Goal: Find specific page/section: Find specific page/section

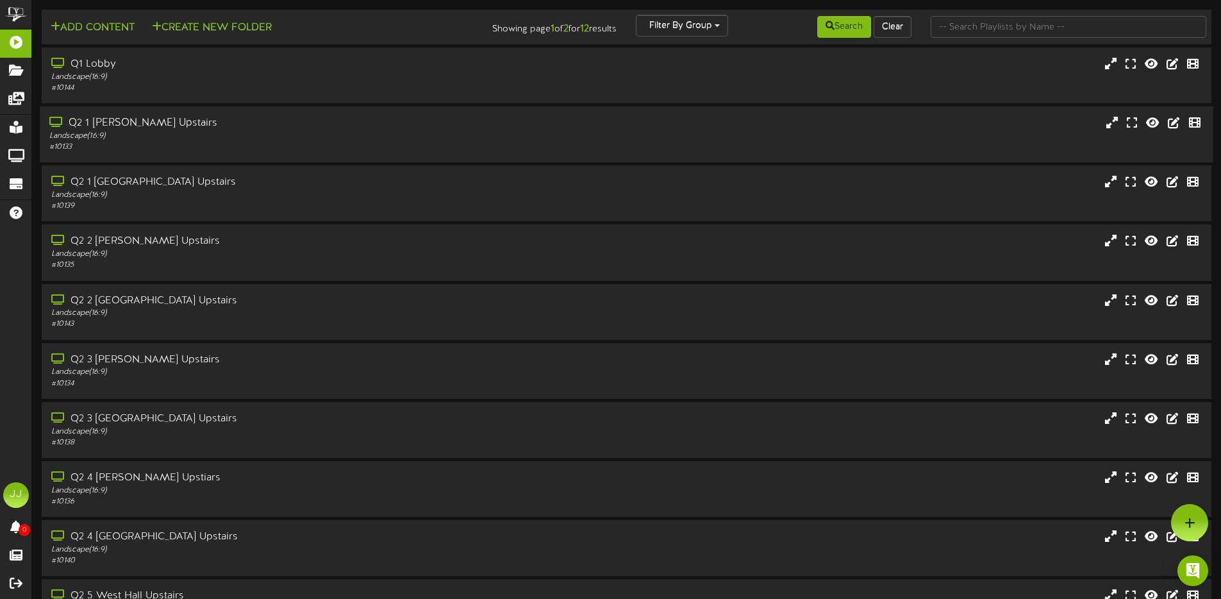
scroll to position [3, 0]
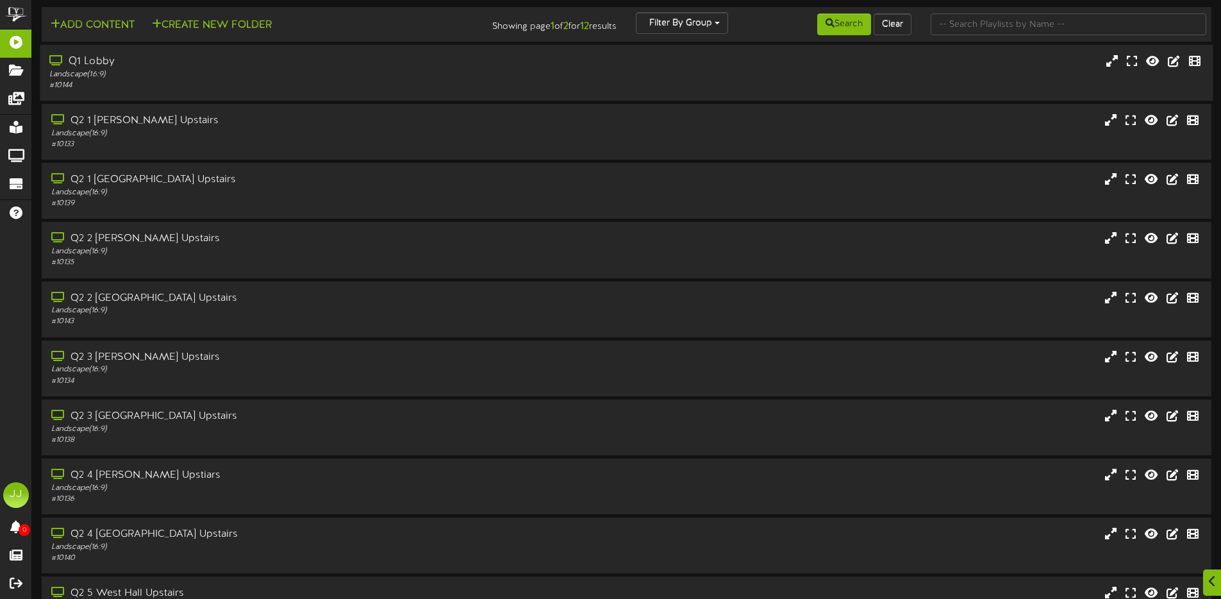
click at [96, 74] on div "Landscape ( 16:9 )" at bounding box center [284, 74] width 470 height 11
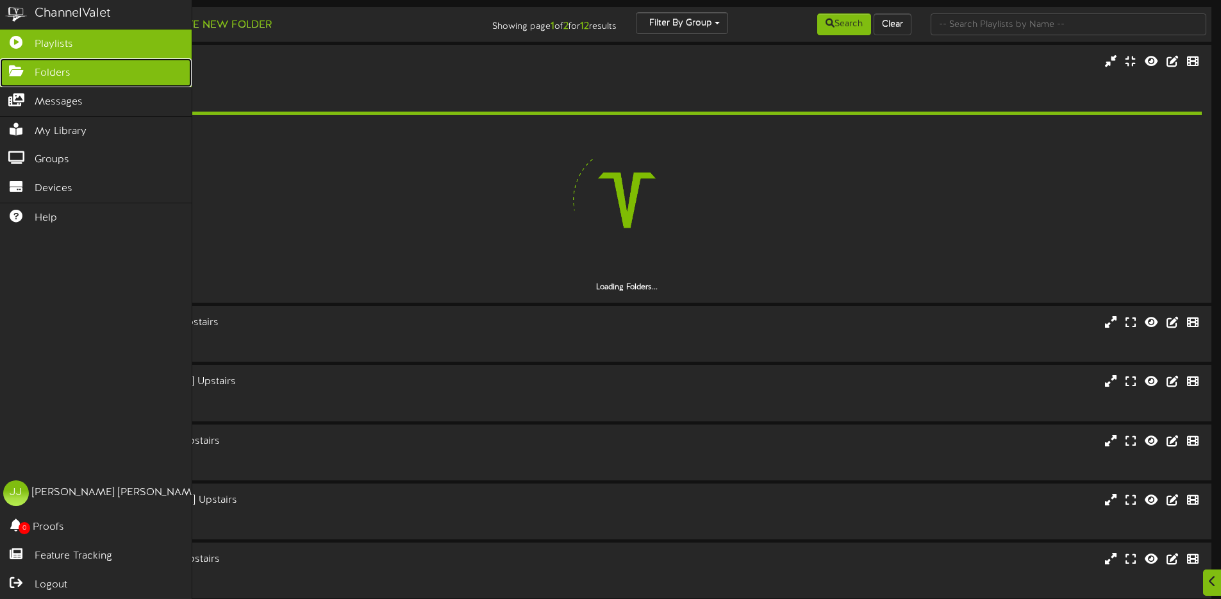
click at [28, 77] on link "Folders" at bounding box center [96, 72] width 192 height 29
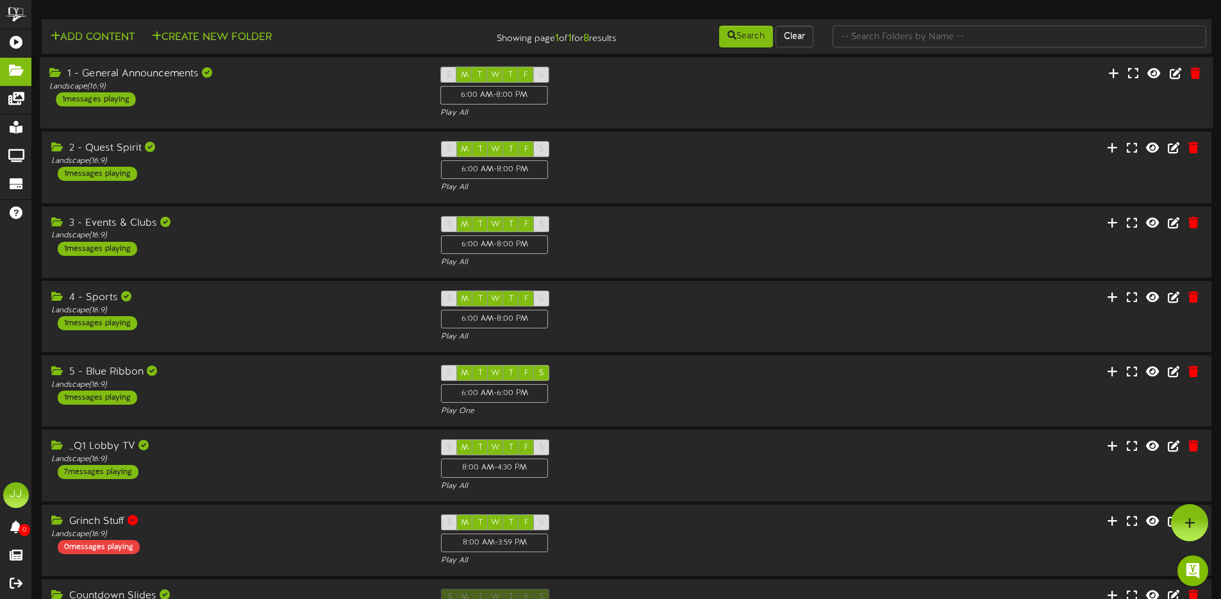
click at [723, 96] on div "S M T W T F S 6:00 AM - 8:00 PM Play All" at bounding box center [626, 93] width 391 height 53
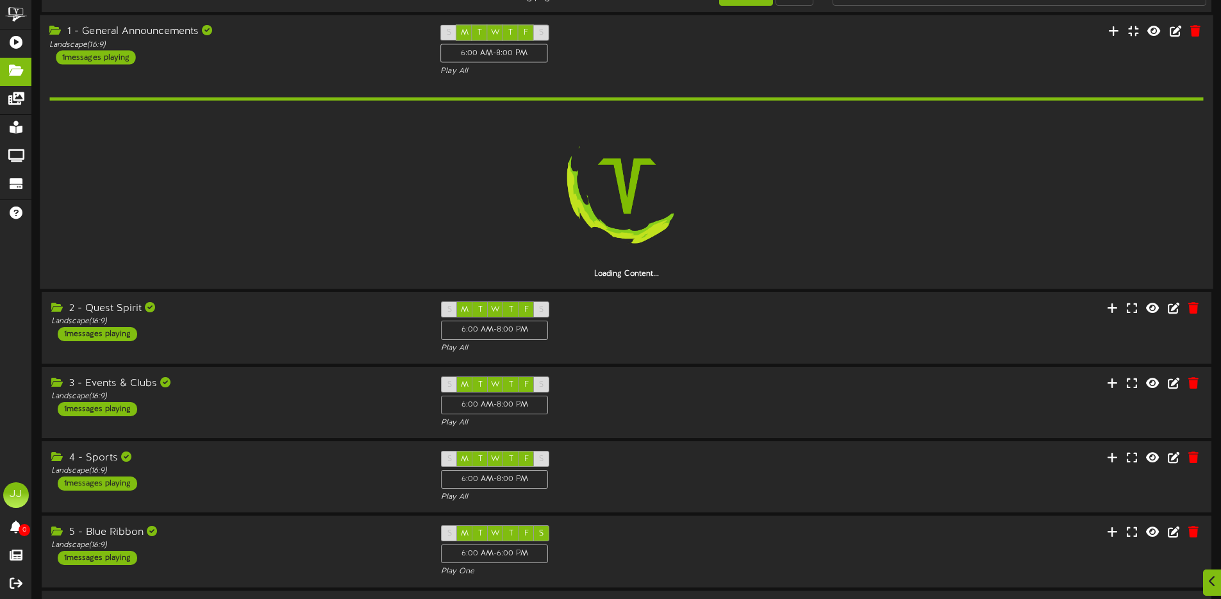
scroll to position [50, 0]
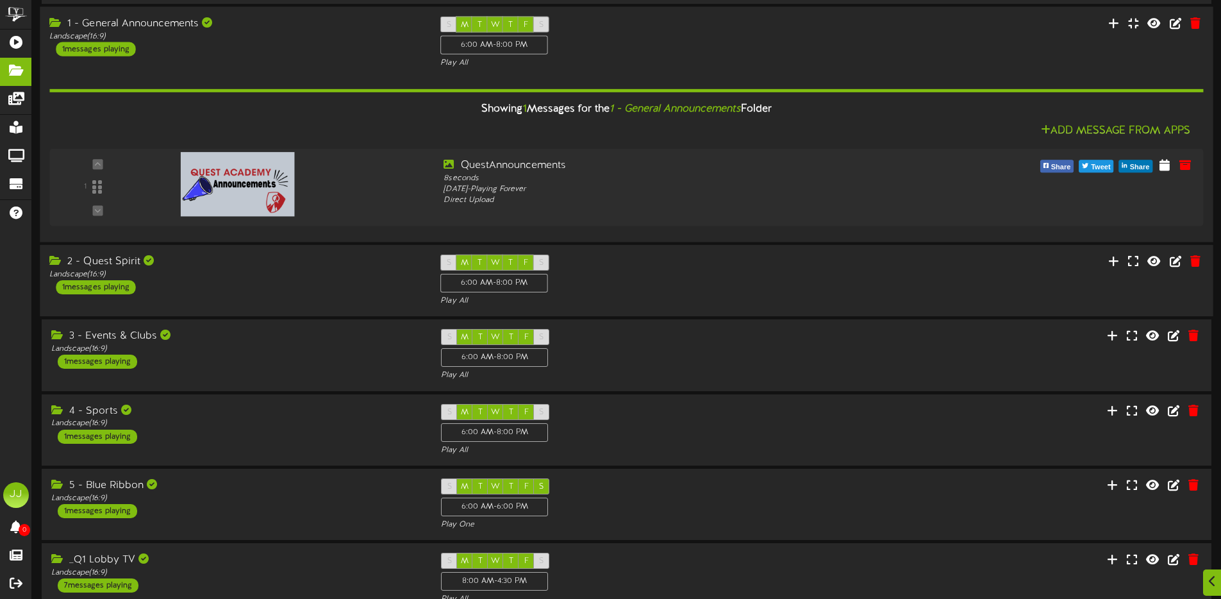
click at [311, 285] on div "2 - Quest Spirit Landscape ( 16:9 ) 1 messages playing" at bounding box center [235, 274] width 391 height 40
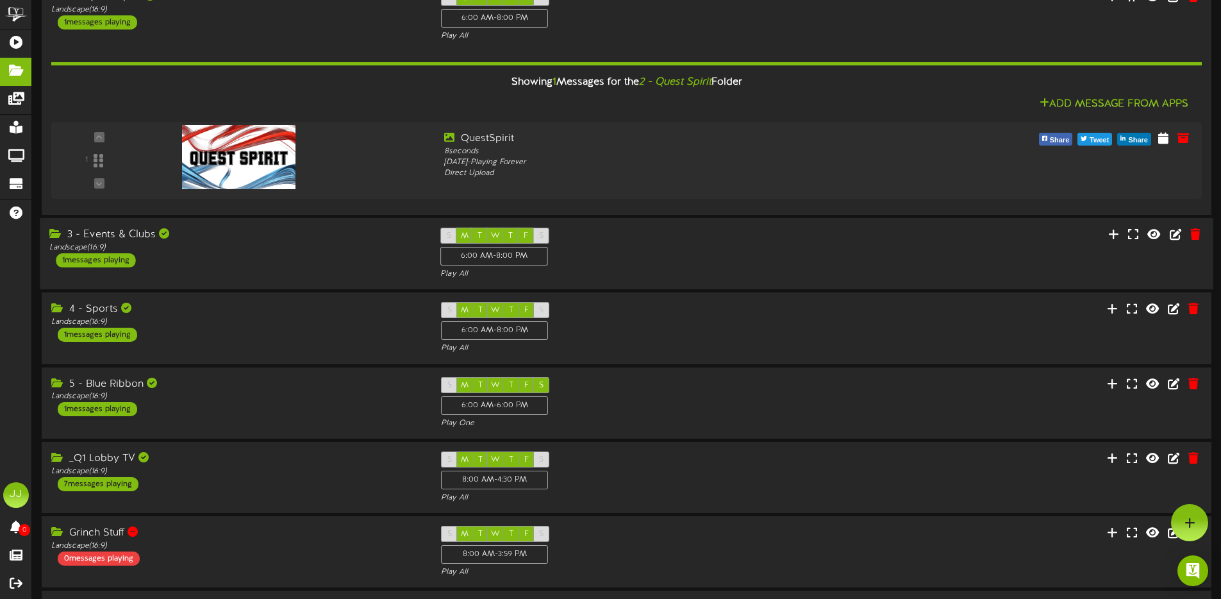
scroll to position [312, 0]
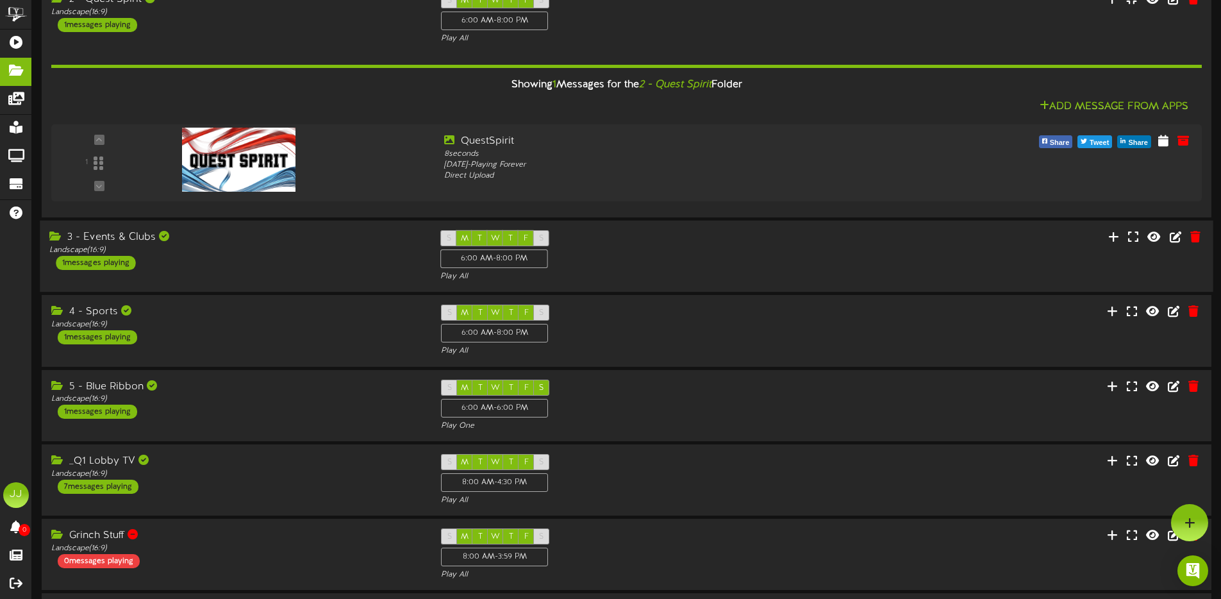
click at [318, 259] on div "3 - Events & Clubs Landscape ( 16:9 ) 1 messages playing" at bounding box center [235, 250] width 391 height 40
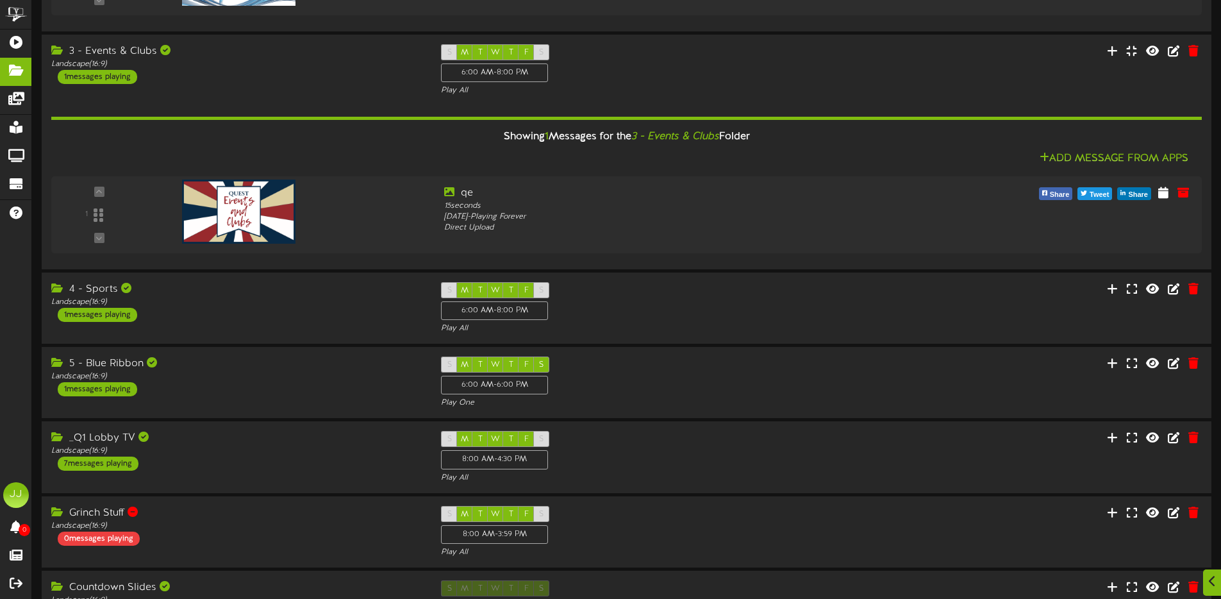
scroll to position [499, 0]
click at [290, 315] on div "4 - Sports Landscape ( 16:9 ) 1 messages playing" at bounding box center [235, 301] width 391 height 40
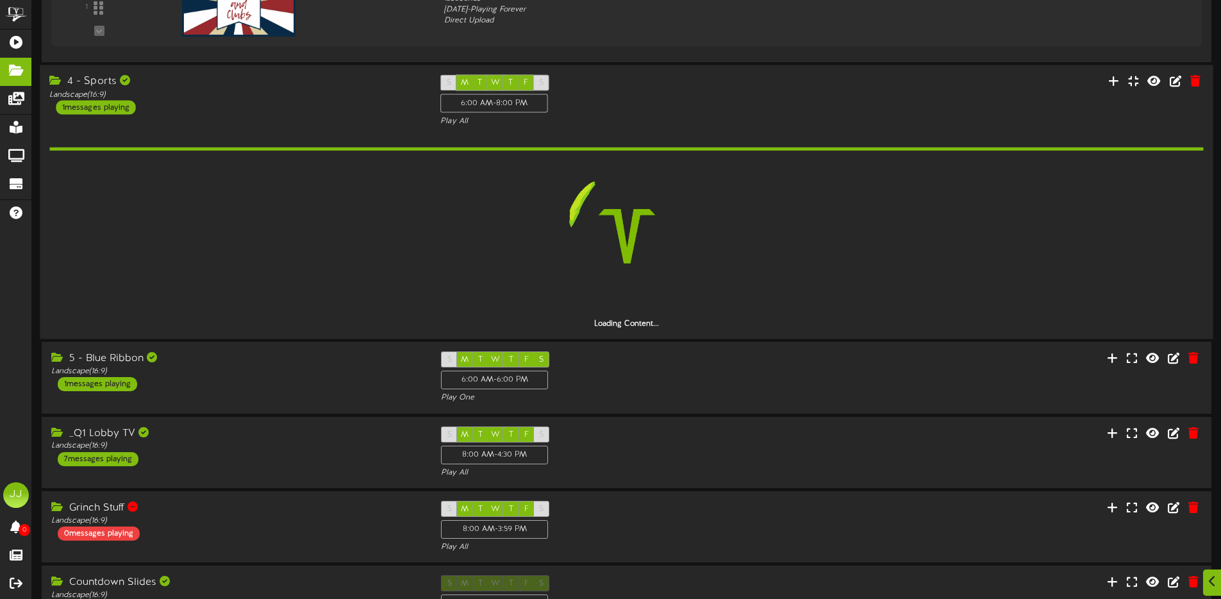
scroll to position [707, 0]
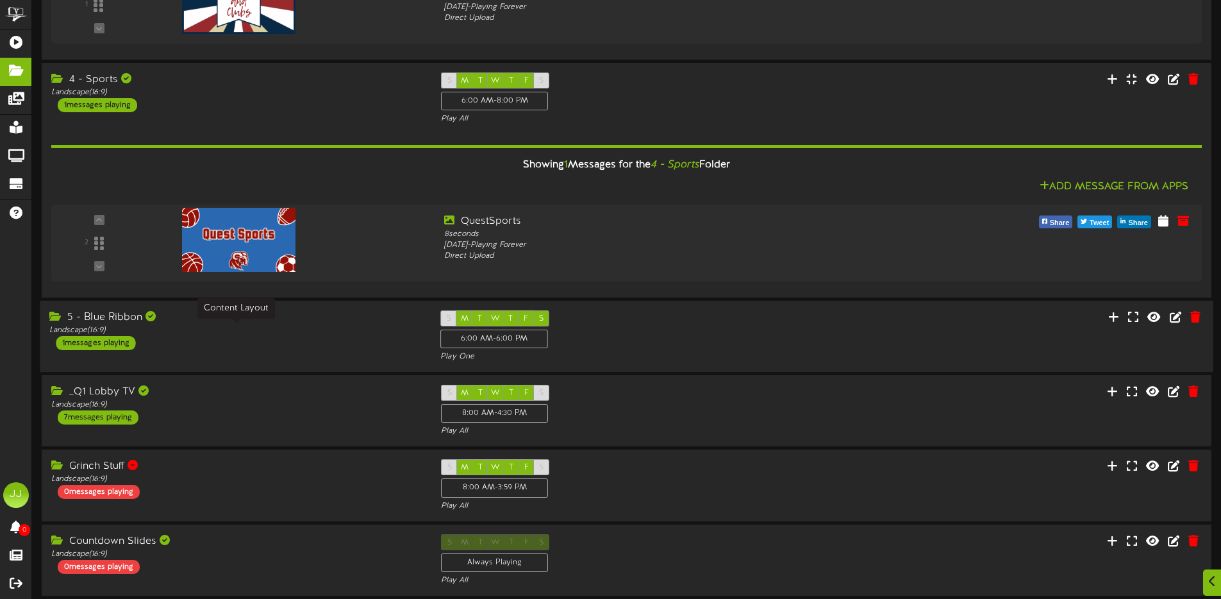
click at [352, 326] on div "Landscape ( 16:9 )" at bounding box center [235, 330] width 372 height 11
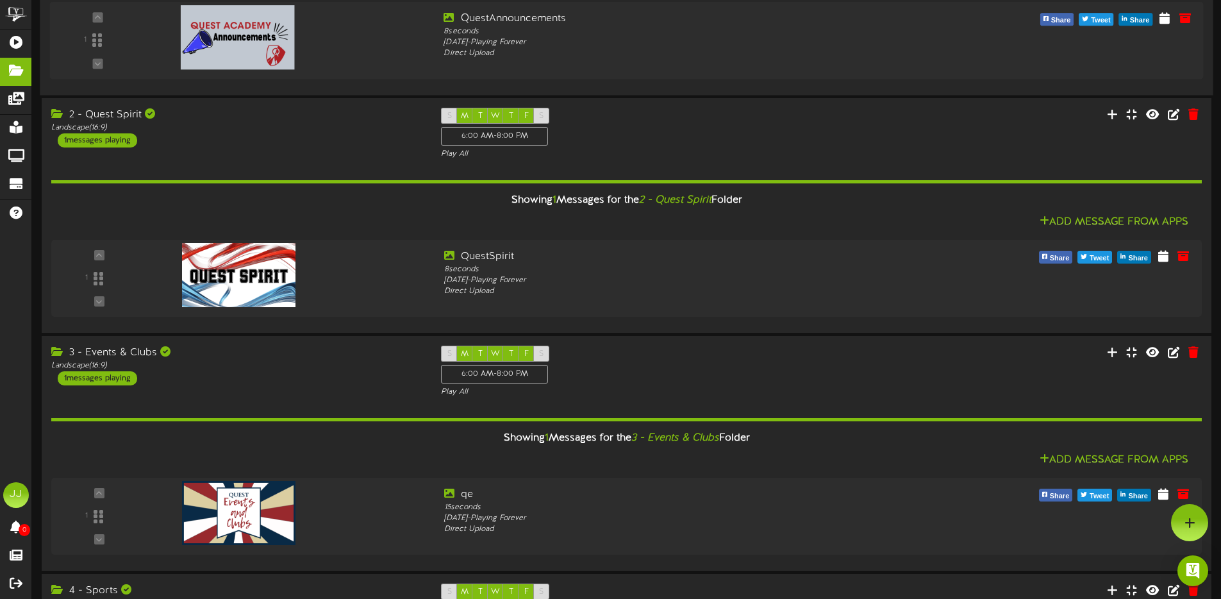
scroll to position [0, 0]
